Goal: Task Accomplishment & Management: Use online tool/utility

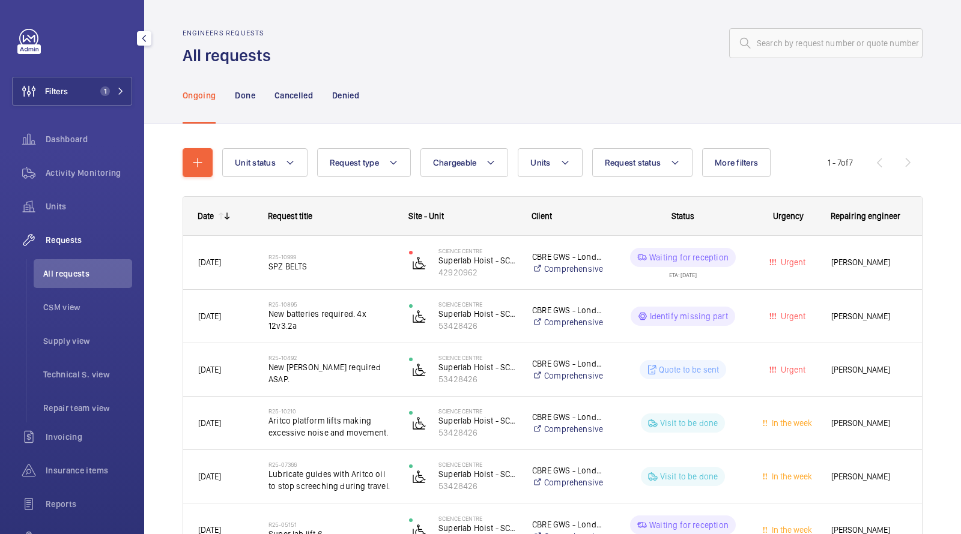
click at [68, 269] on span "All requests" at bounding box center [87, 274] width 89 height 12
click at [93, 83] on button "Filters 1" at bounding box center [72, 91] width 120 height 29
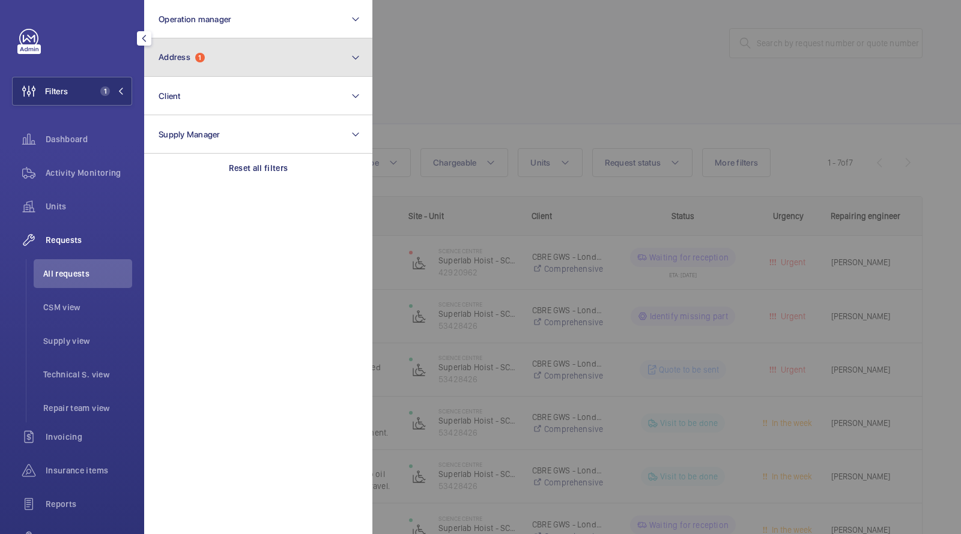
click at [174, 62] on span "Address 1" at bounding box center [181, 57] width 46 height 10
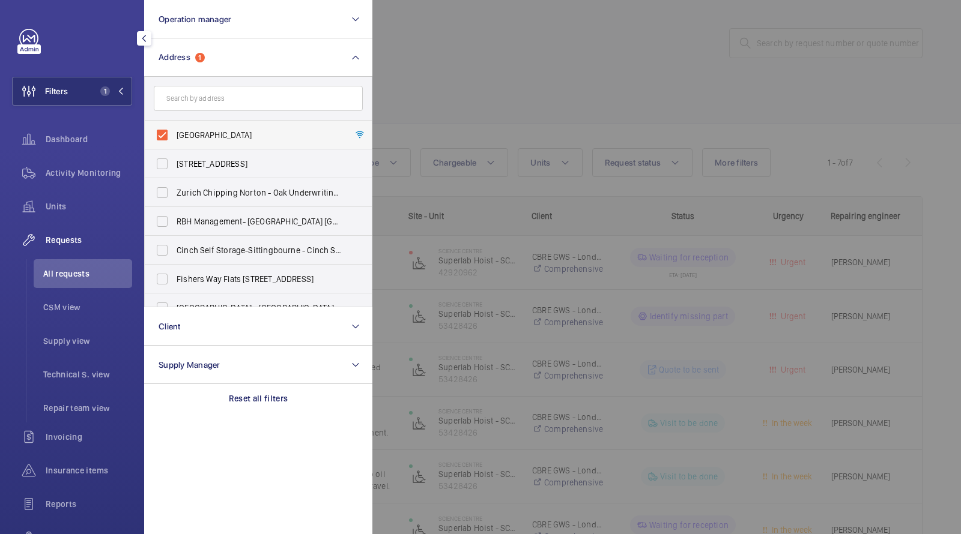
click at [246, 130] on span "[GEOGRAPHIC_DATA]" at bounding box center [259, 135] width 165 height 12
click at [174, 130] on input "[GEOGRAPHIC_DATA]" at bounding box center [162, 135] width 24 height 24
checkbox input "false"
click at [530, 95] on div at bounding box center [852, 267] width 961 height 534
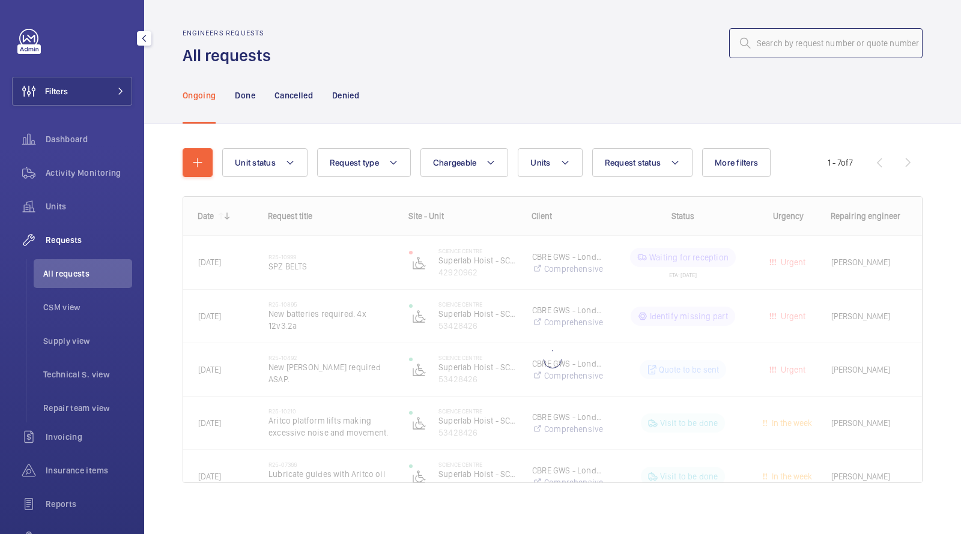
click at [799, 50] on input "text" at bounding box center [825, 43] width 193 height 30
paste input "R25-10397"
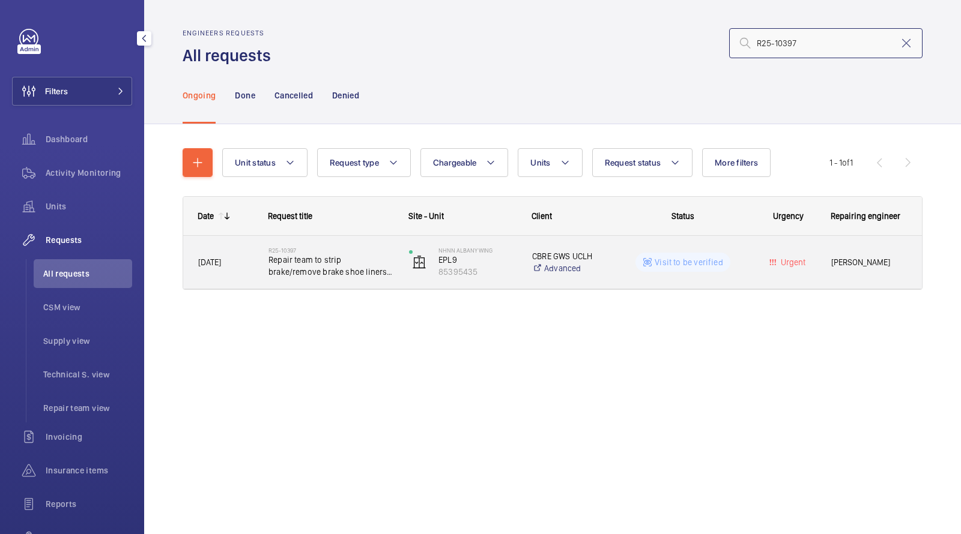
type input "R25-10397"
click at [333, 271] on span "Repair team to strip brake/remove brake shoe liners and replace if required" at bounding box center [330, 266] width 125 height 24
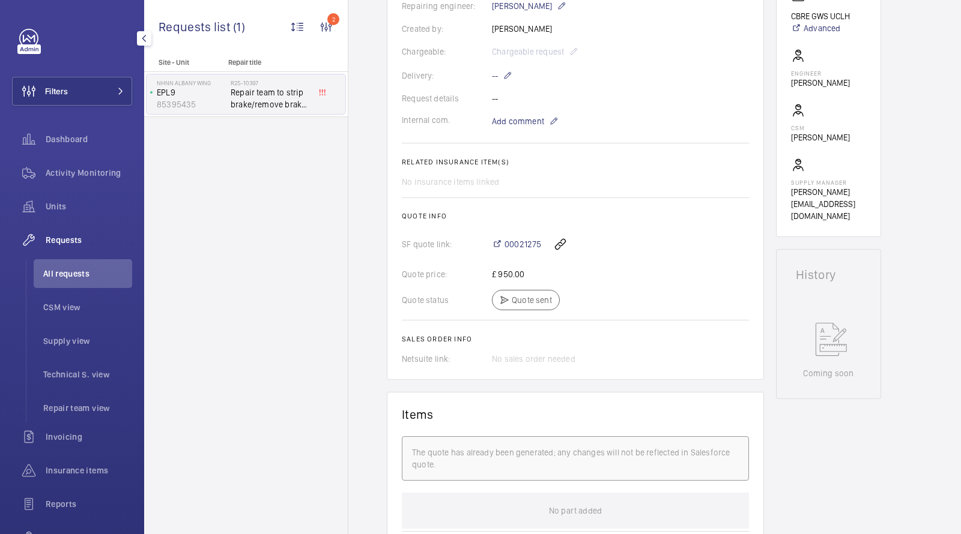
scroll to position [355, 0]
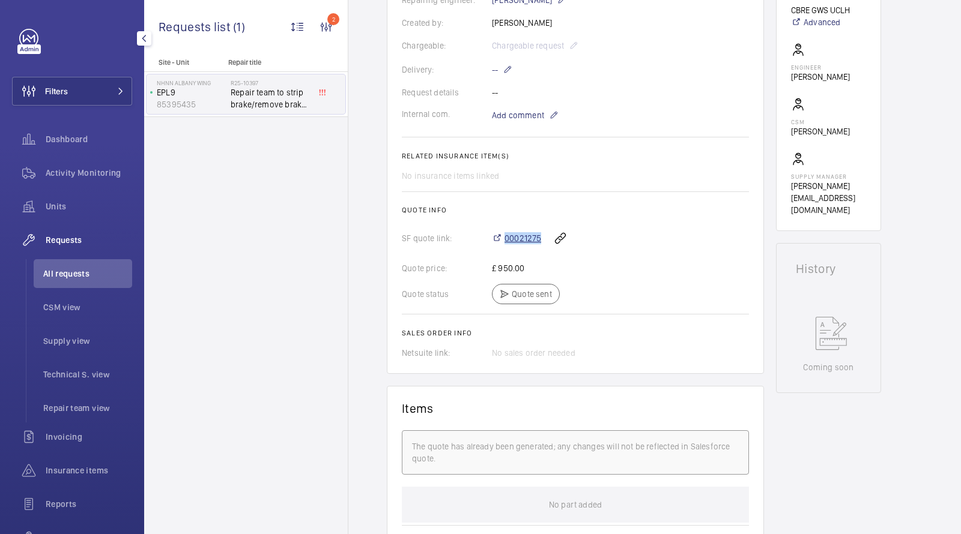
drag, startPoint x: 543, startPoint y: 237, endPoint x: 501, endPoint y: 238, distance: 42.0
click at [500, 238] on div "00021275" at bounding box center [620, 238] width 257 height 29
copy span "00021275"
click at [65, 203] on span "Units" at bounding box center [89, 207] width 86 height 12
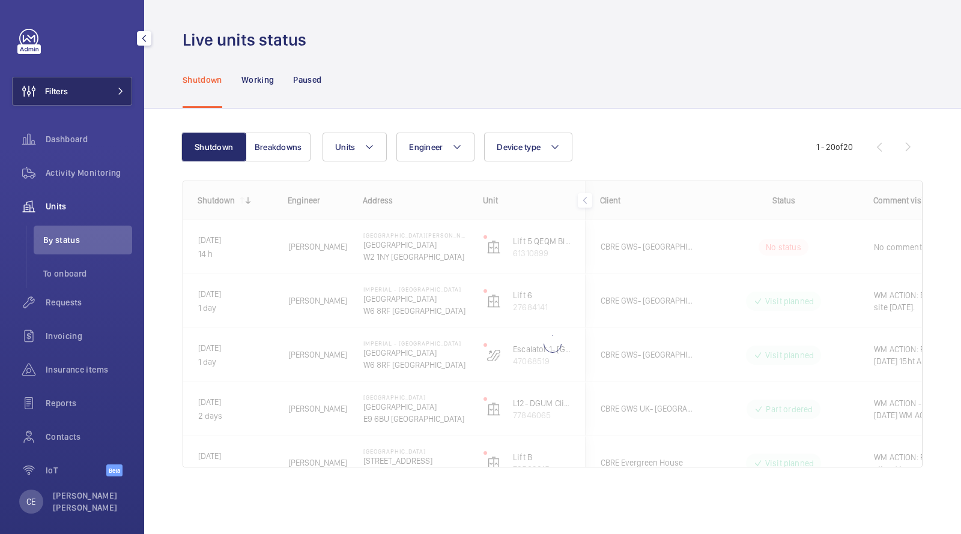
click at [102, 94] on button "Filters" at bounding box center [72, 91] width 120 height 29
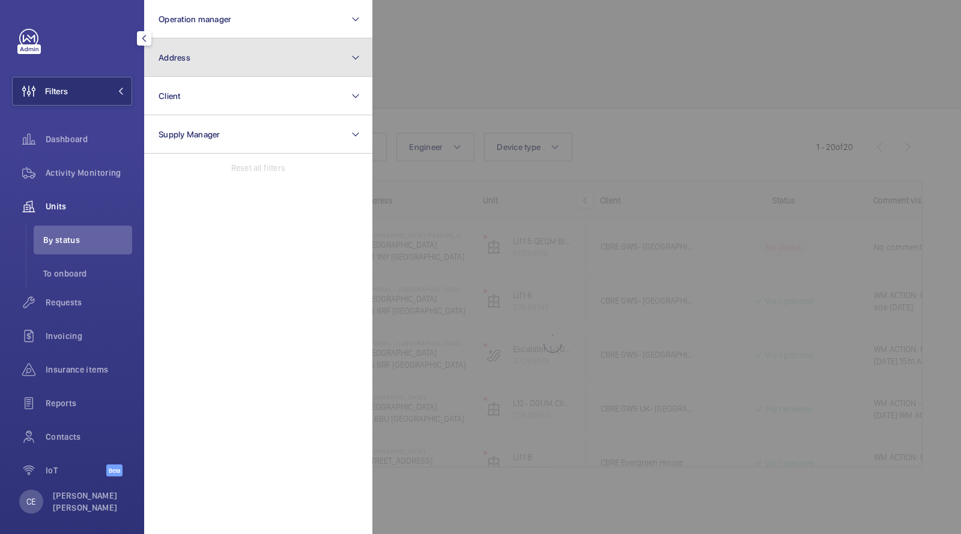
click at [178, 64] on button "Address" at bounding box center [258, 57] width 228 height 38
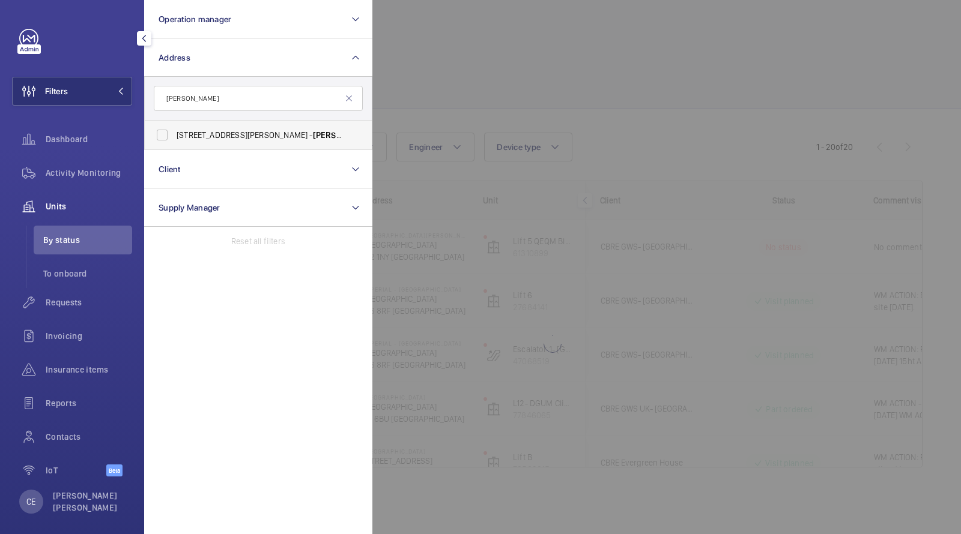
type input "[PERSON_NAME]"
click at [243, 133] on span "[STREET_ADDRESS][PERSON_NAME][PERSON_NAME]" at bounding box center [259, 135] width 165 height 12
click at [174, 133] on input "[STREET_ADDRESS][PERSON_NAME][PERSON_NAME]" at bounding box center [162, 135] width 24 height 24
checkbox input "true"
click at [444, 74] on div at bounding box center [852, 267] width 961 height 534
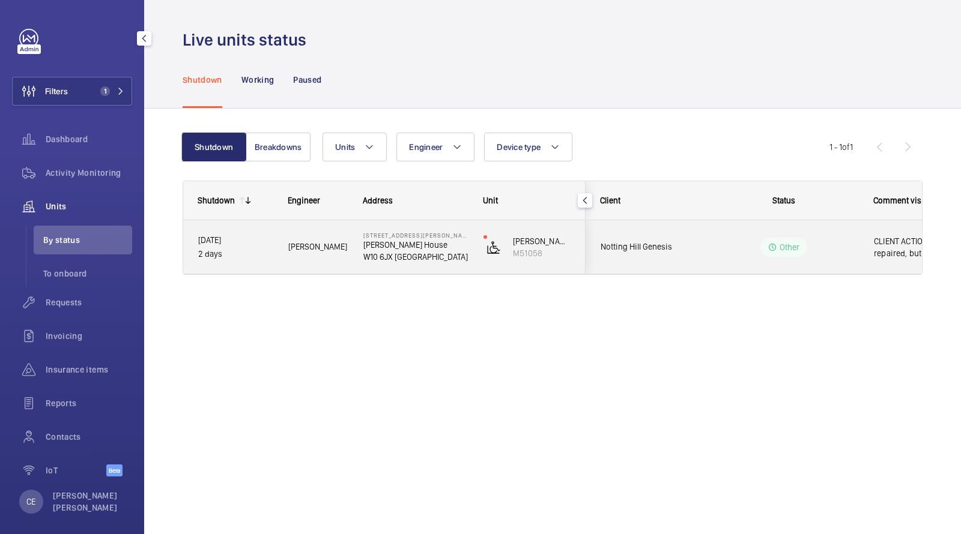
click at [689, 241] on span "Notting Hill Genesis" at bounding box center [646, 247] width 92 height 14
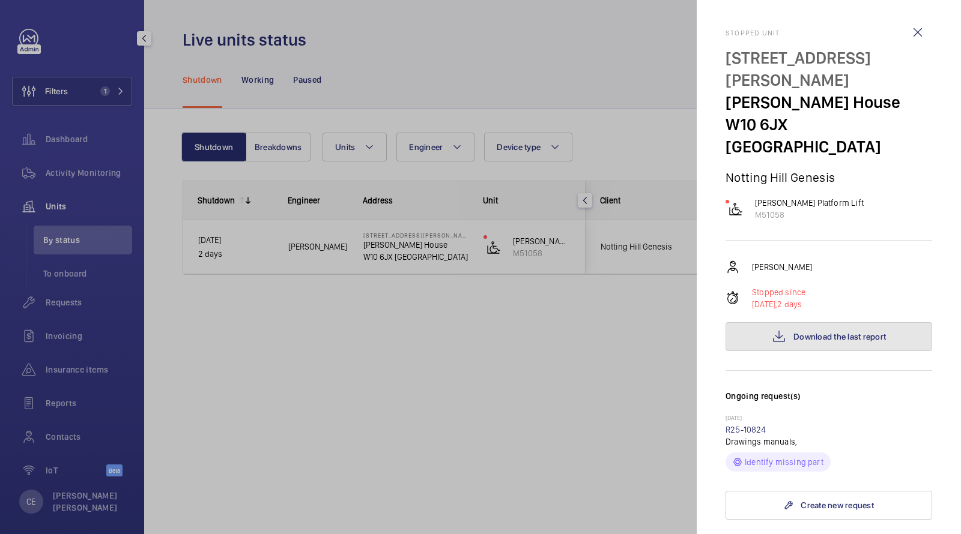
click at [797, 322] on button "Download the last report" at bounding box center [828, 336] width 207 height 29
